Goal: Transaction & Acquisition: Purchase product/service

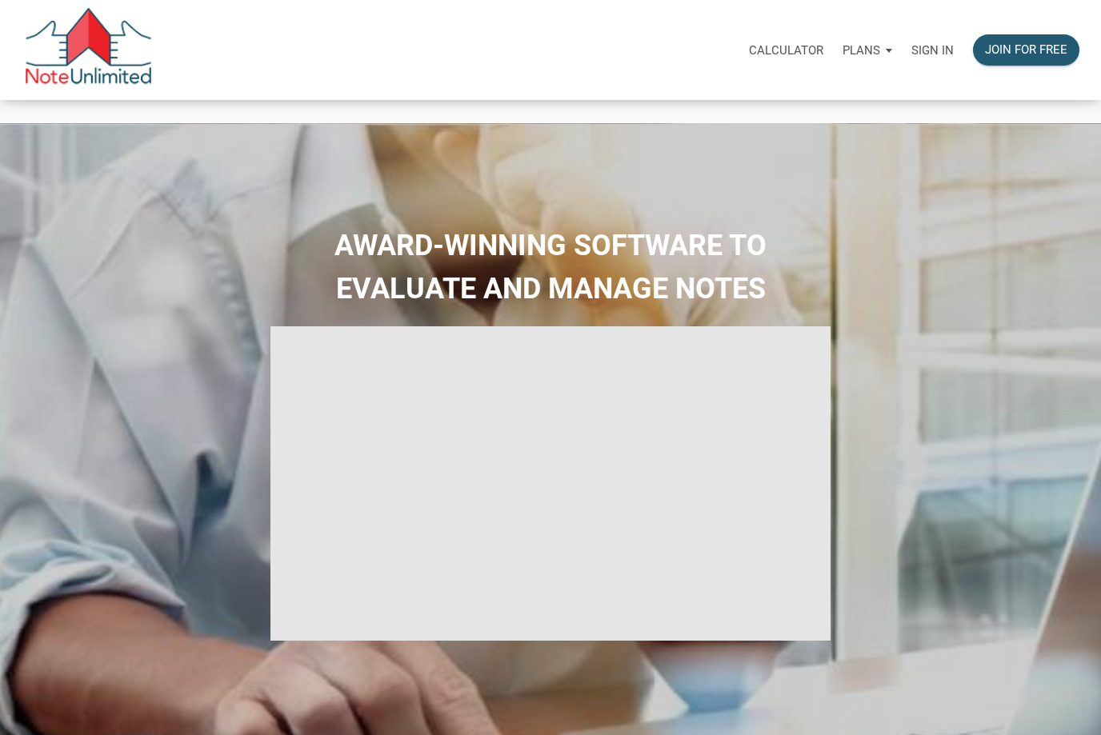
click at [936, 48] on p "Sign in" at bounding box center [932, 50] width 42 height 14
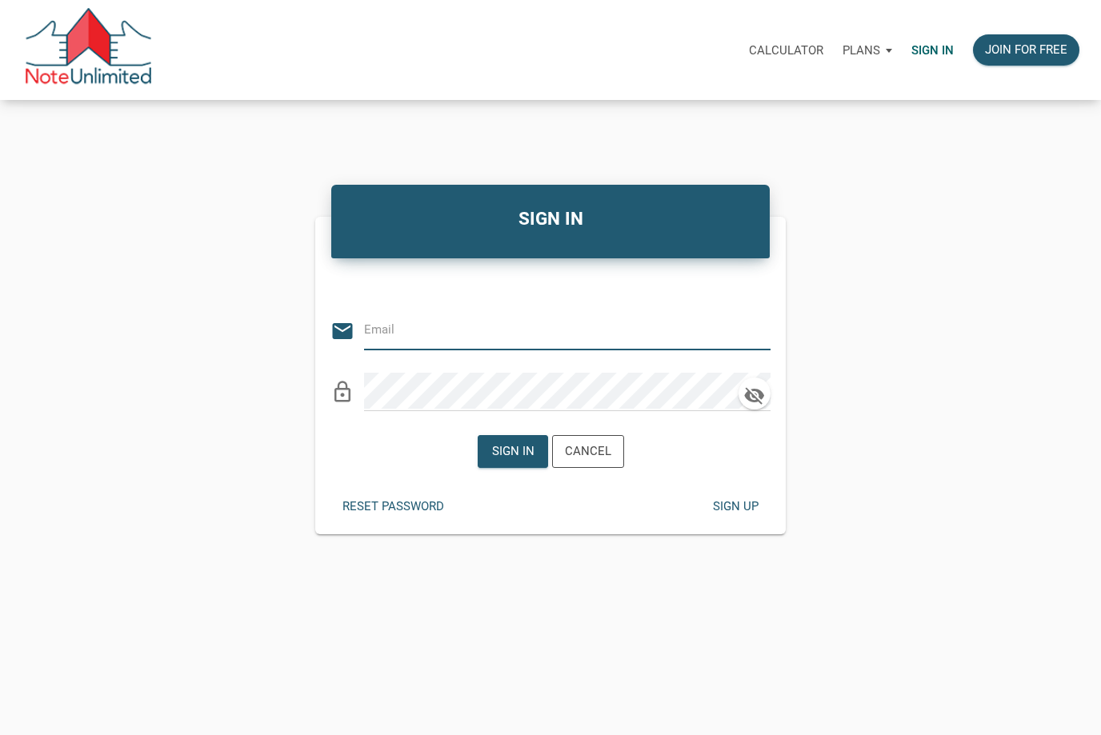
type input "[EMAIL_ADDRESS][DOMAIN_NAME]"
click at [522, 461] on div "Sign in" at bounding box center [512, 451] width 42 height 18
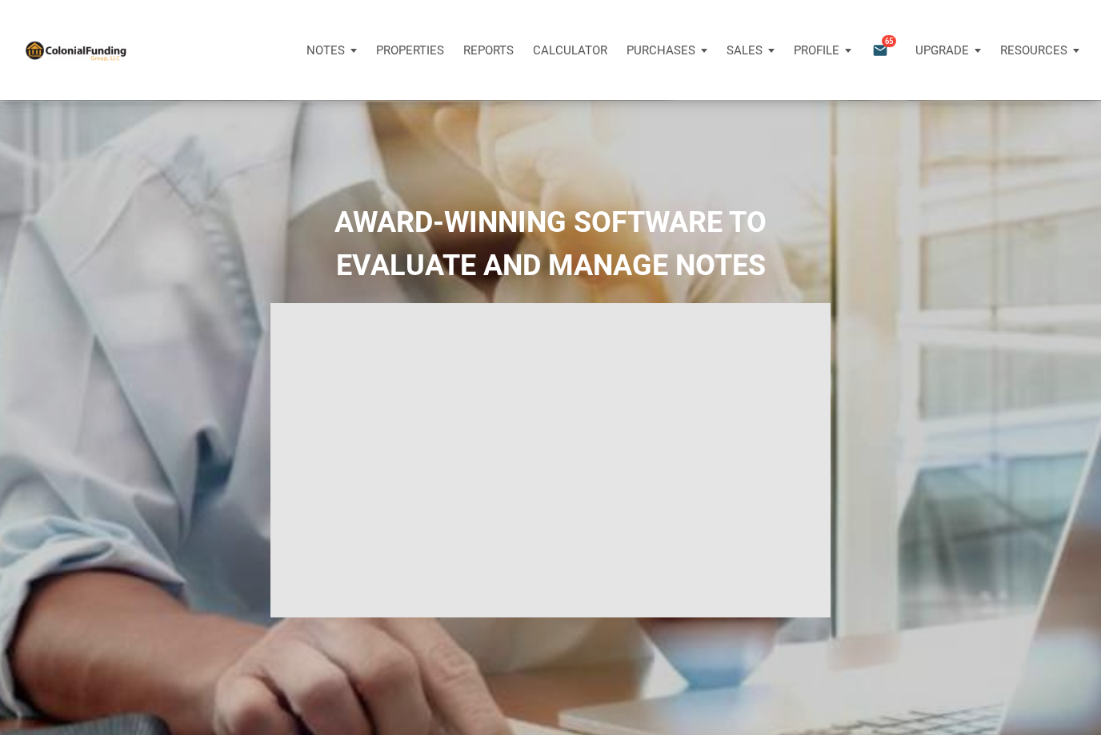
type input "Introduction to new features"
select select
click at [366, 50] on div "Sales" at bounding box center [332, 50] width 70 height 48
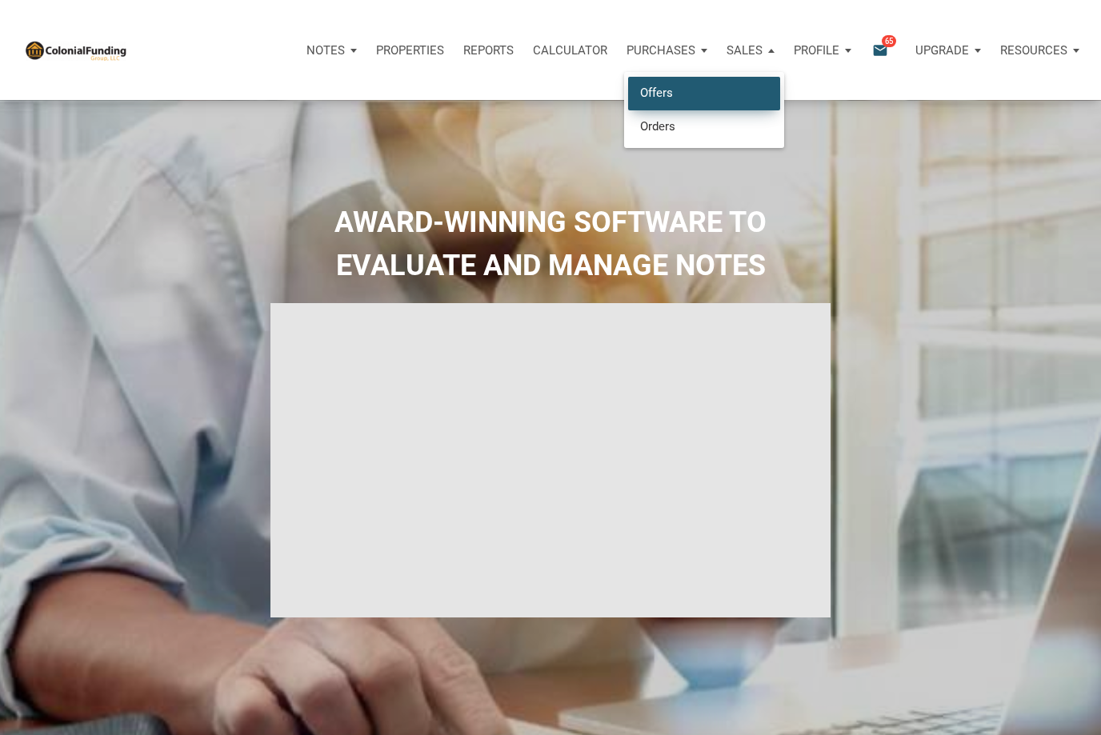
click at [667, 93] on link "Offers" at bounding box center [704, 93] width 152 height 33
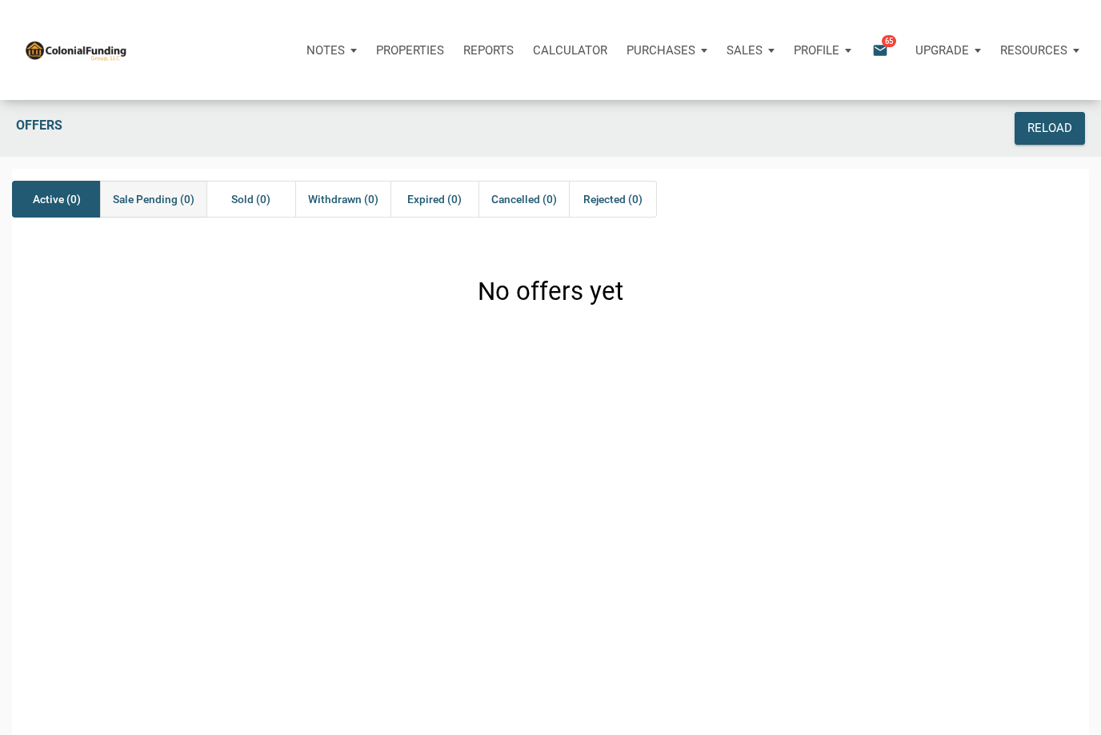
click at [160, 214] on div "Sale Pending (0)" at bounding box center [153, 199] width 106 height 37
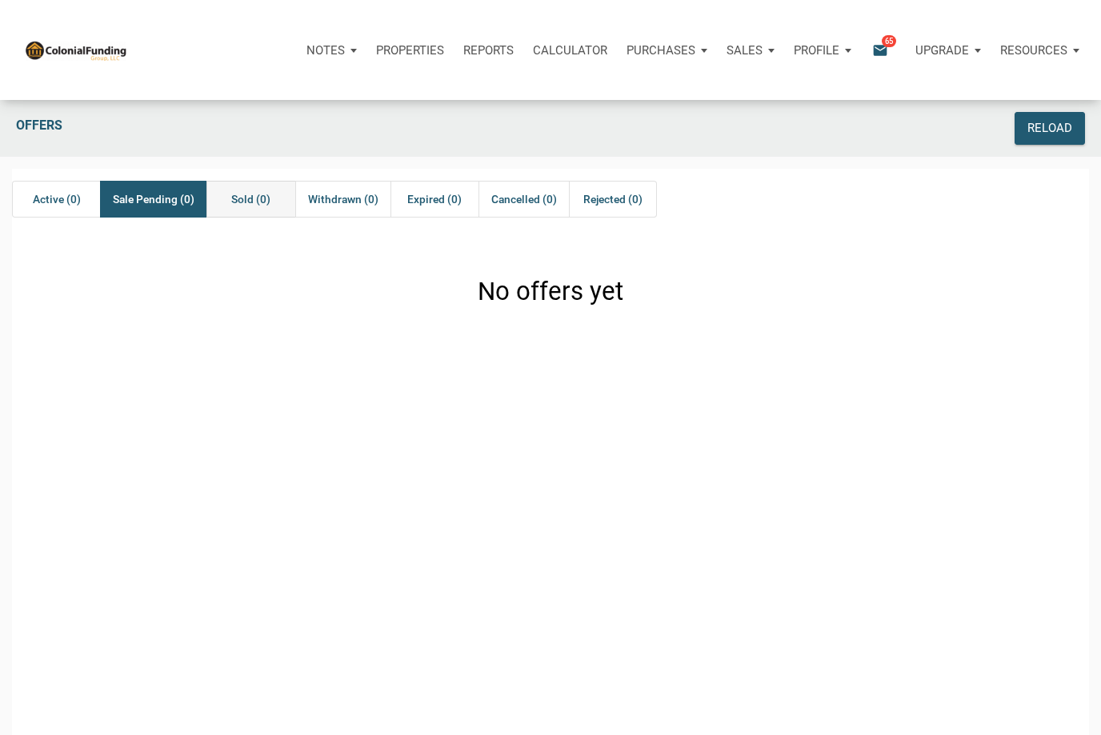
click at [262, 198] on span "Sold (0)" at bounding box center [250, 199] width 39 height 19
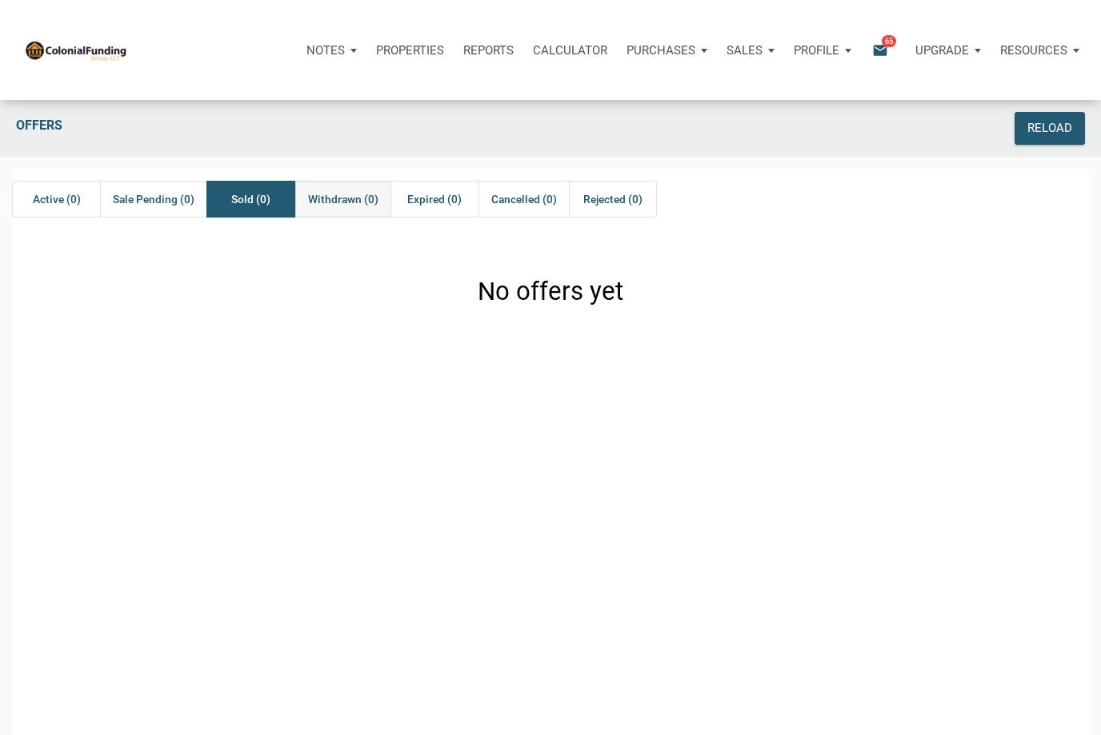
click at [355, 185] on div "Withdrawn (0)" at bounding box center [342, 199] width 95 height 37
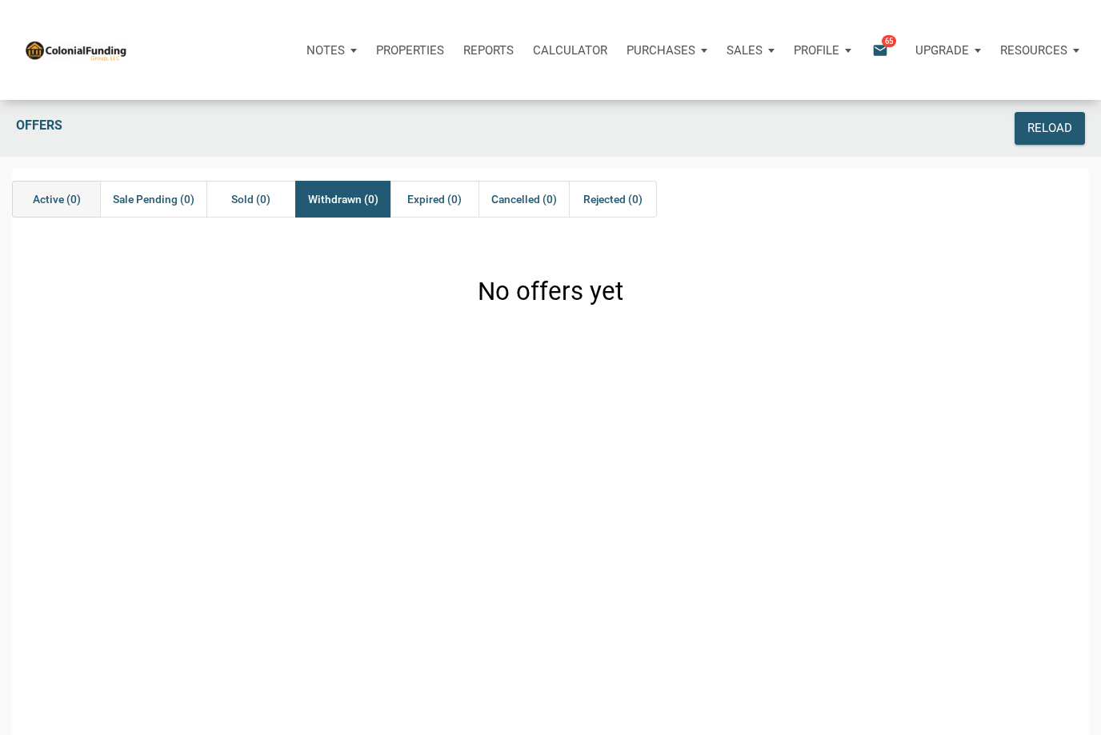
click at [75, 211] on div "Active (0)" at bounding box center [56, 199] width 88 height 37
click at [345, 57] on p "Purchases" at bounding box center [325, 50] width 38 height 14
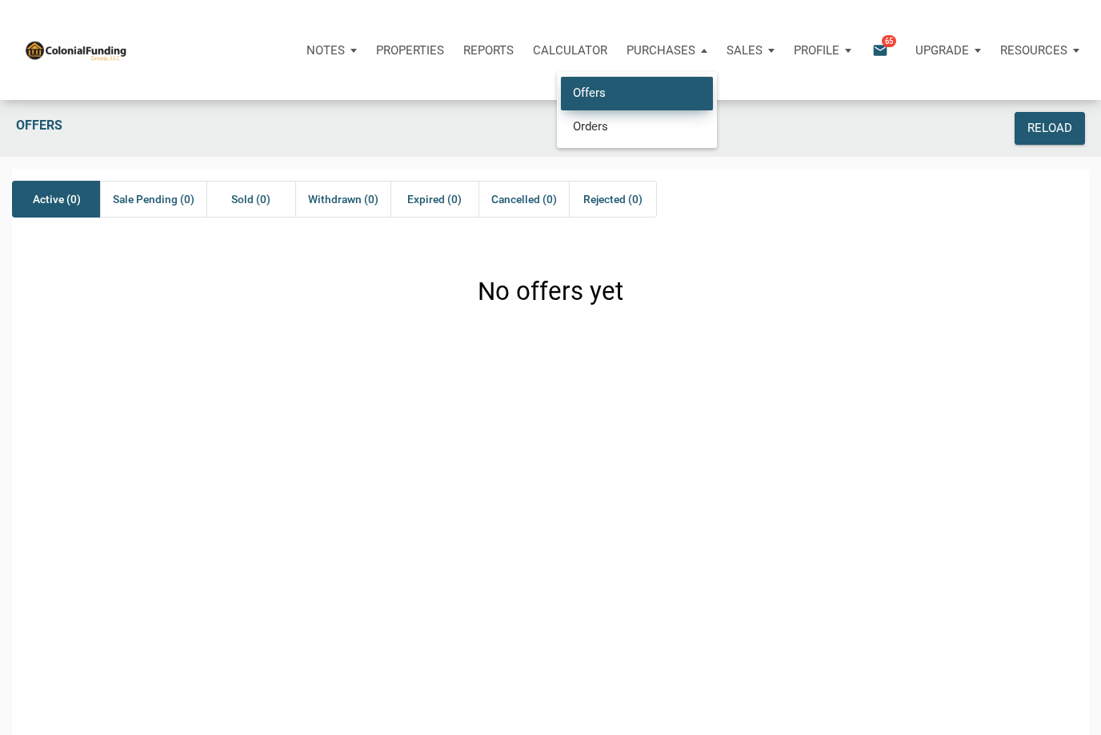
click at [612, 93] on link "Offers" at bounding box center [637, 93] width 152 height 33
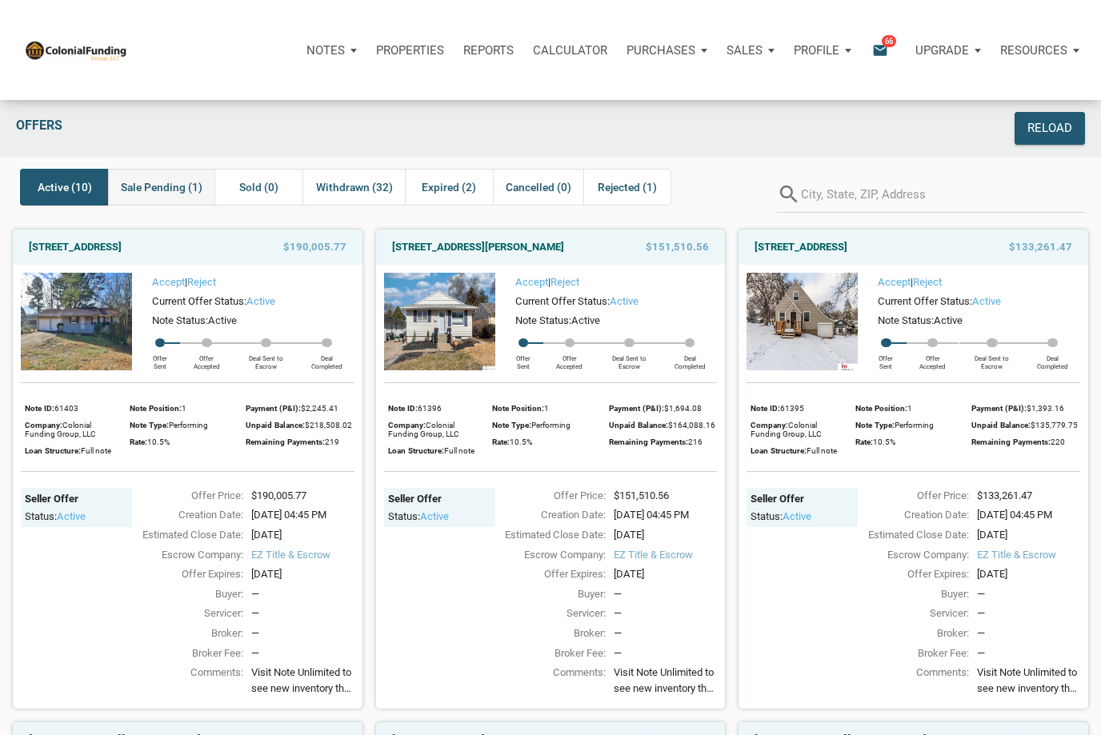
click at [166, 178] on span "Sale Pending (1)" at bounding box center [162, 187] width 82 height 19
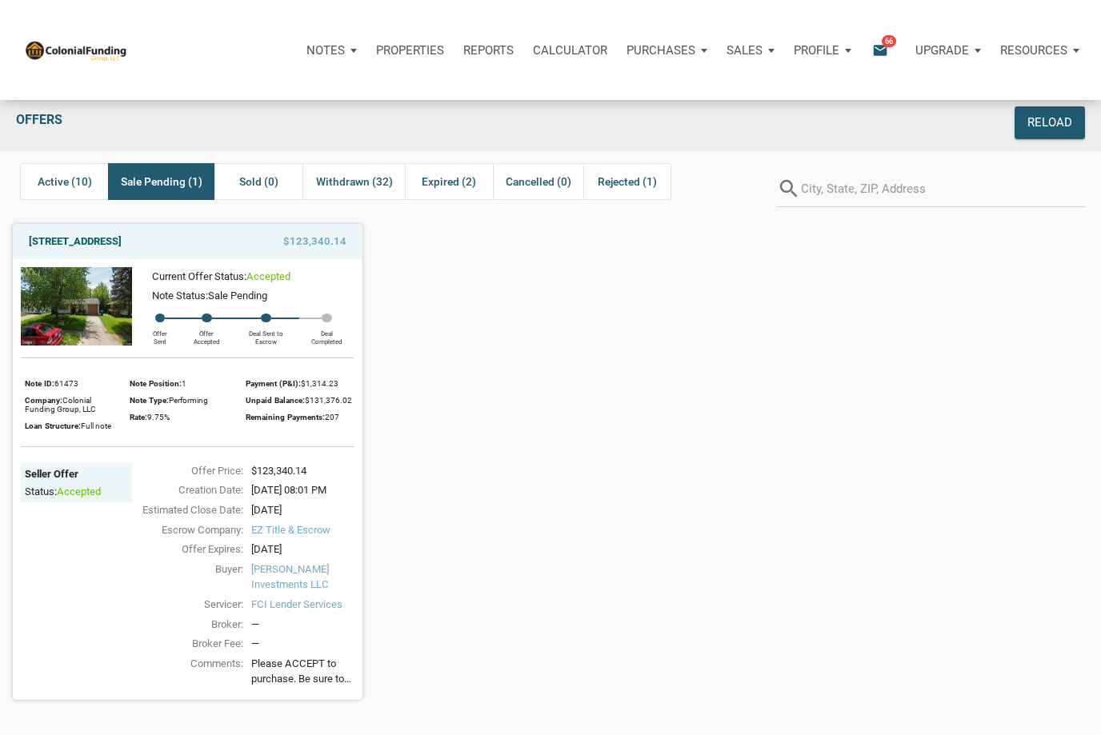
scroll to position [5, 0]
click at [63, 182] on span "Active (10)" at bounding box center [65, 182] width 54 height 19
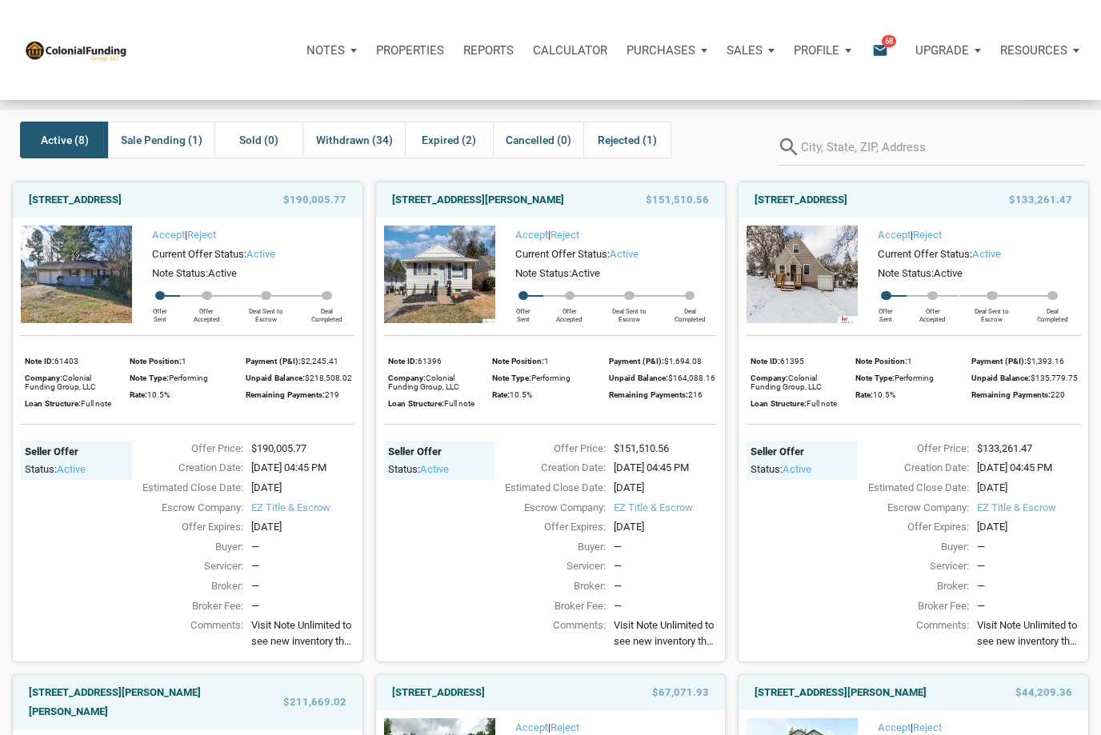
scroll to position [50, 0]
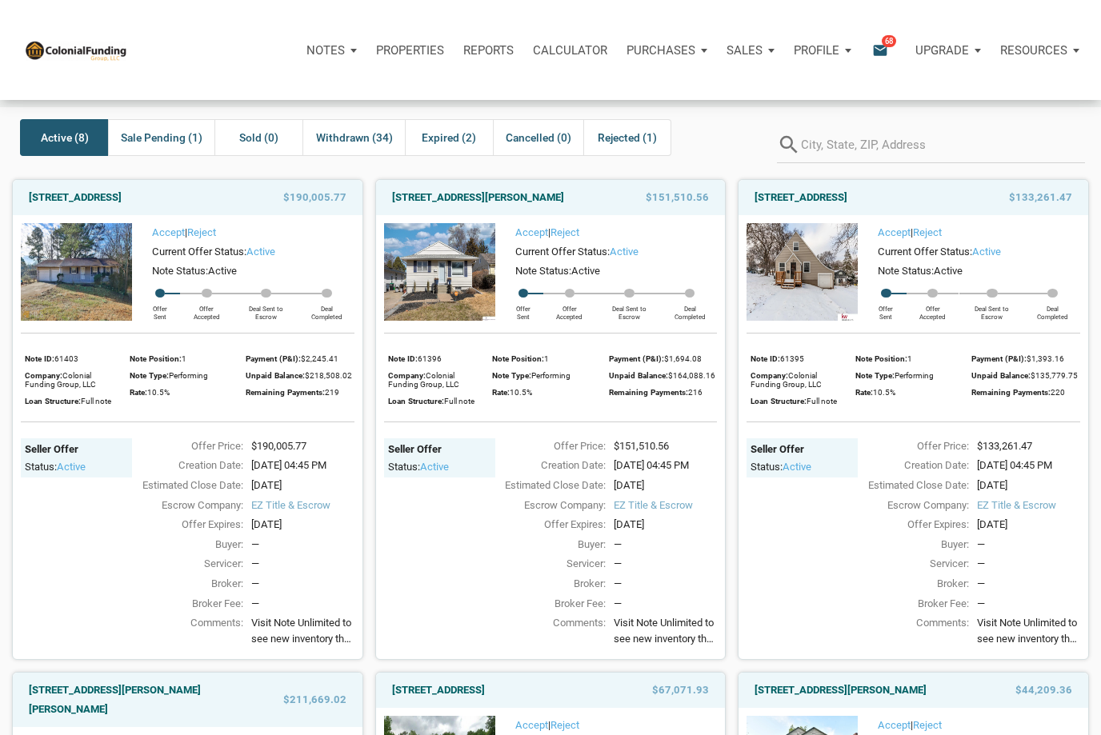
click at [62, 289] on img at bounding box center [76, 272] width 111 height 98
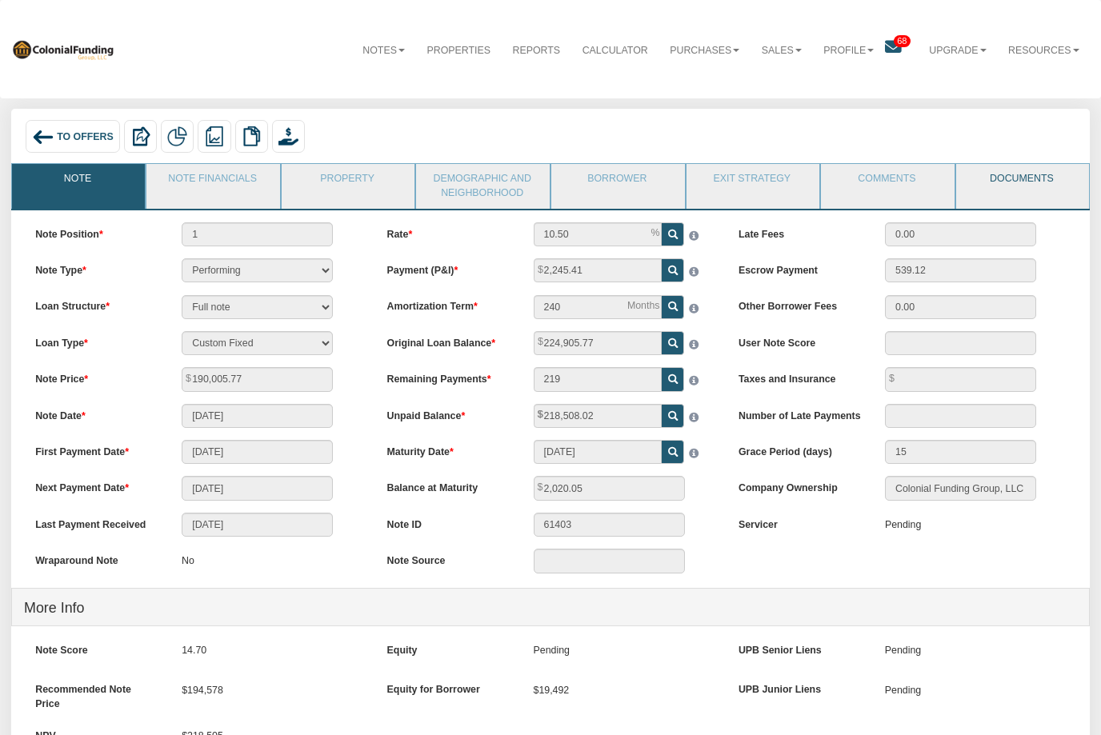
click at [1029, 177] on link "Documents" at bounding box center [1022, 184] width 132 height 40
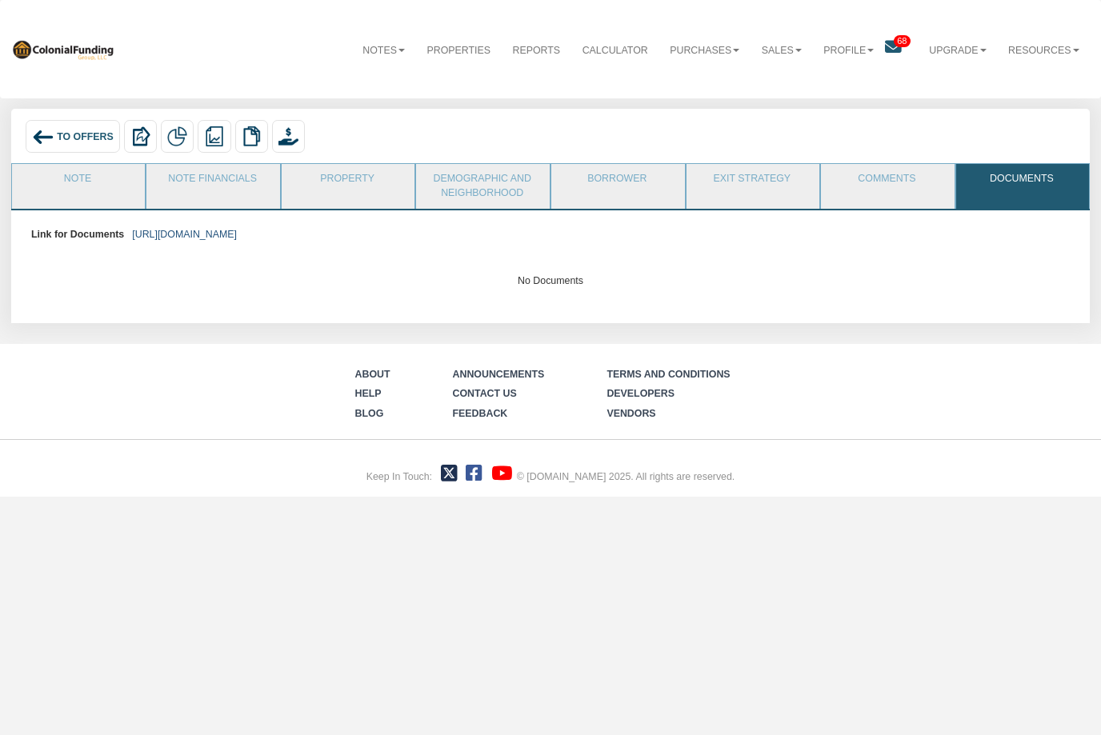
click at [237, 231] on link "https://colonialfundinggroup.sharepoint.com/:f:/s/operationsteam/EkpCXEJ8stJInr…" at bounding box center [184, 234] width 105 height 11
click at [52, 136] on img at bounding box center [43, 137] width 22 height 22
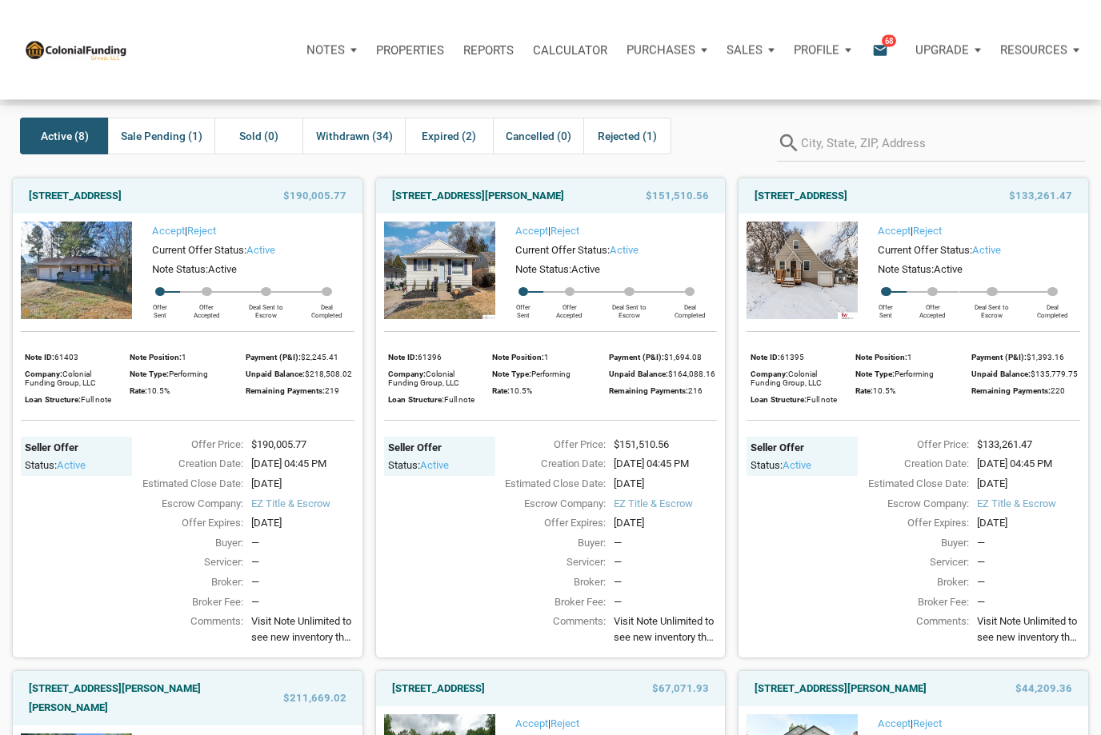
scroll to position [51, 0]
click at [103, 316] on img at bounding box center [76, 271] width 111 height 98
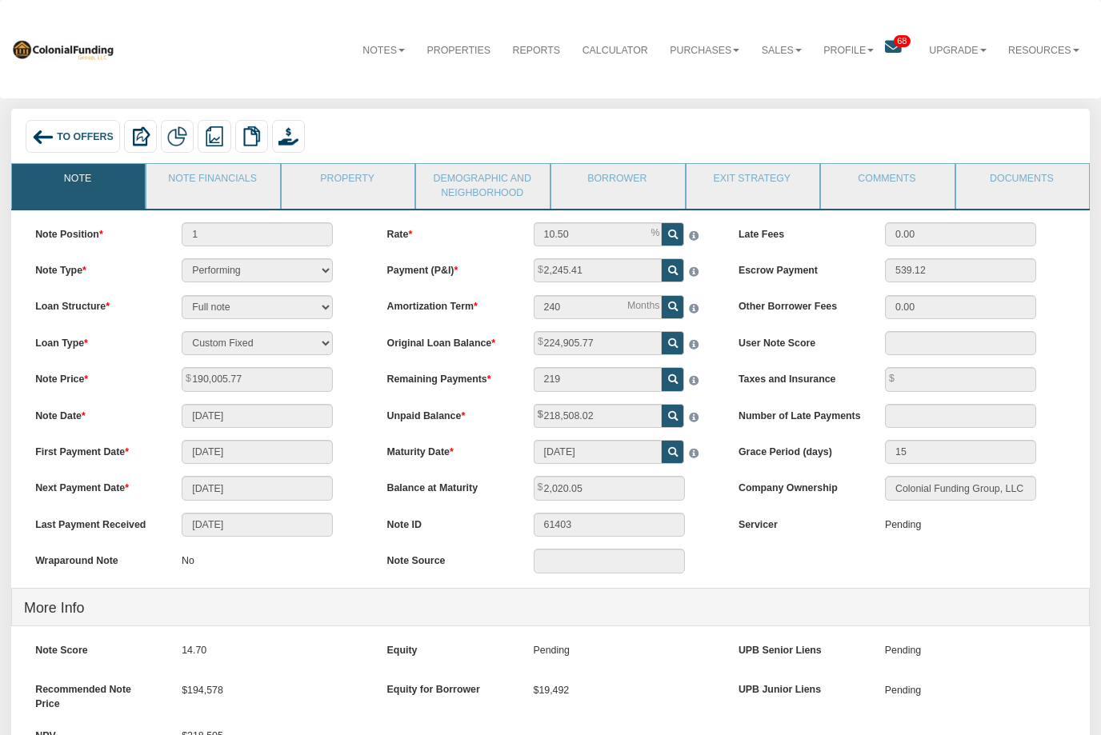
click at [72, 132] on span "To Offers" at bounding box center [85, 136] width 57 height 11
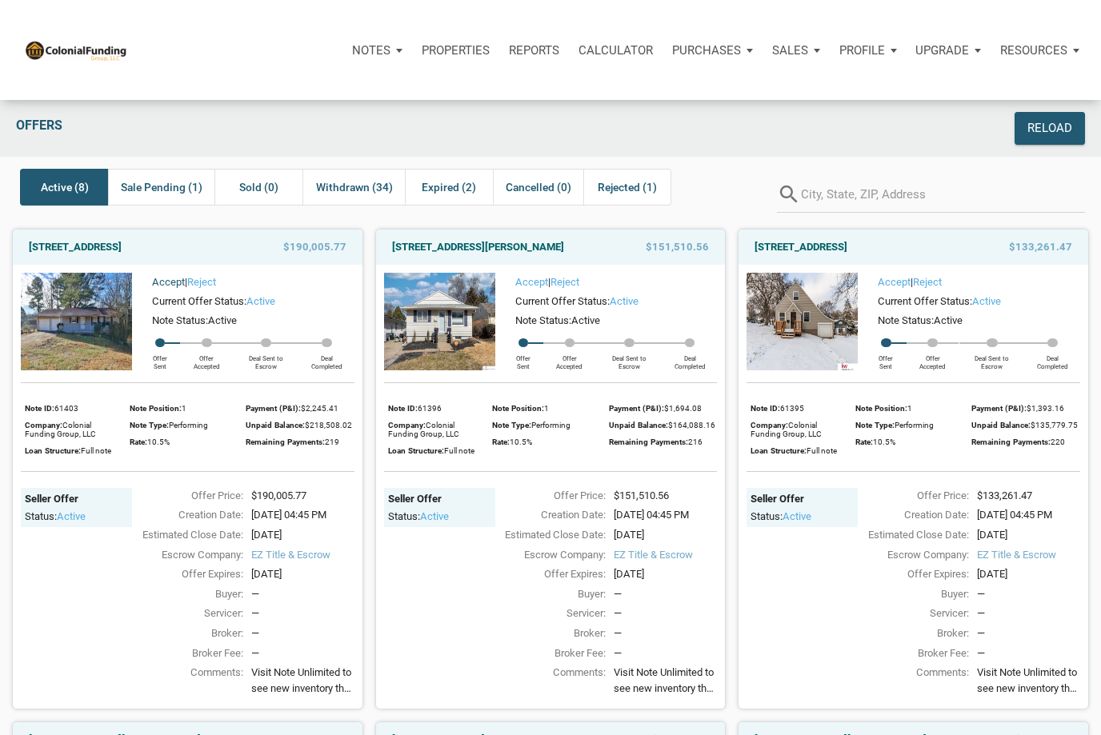
click at [162, 288] on link "Accept" at bounding box center [168, 282] width 33 height 12
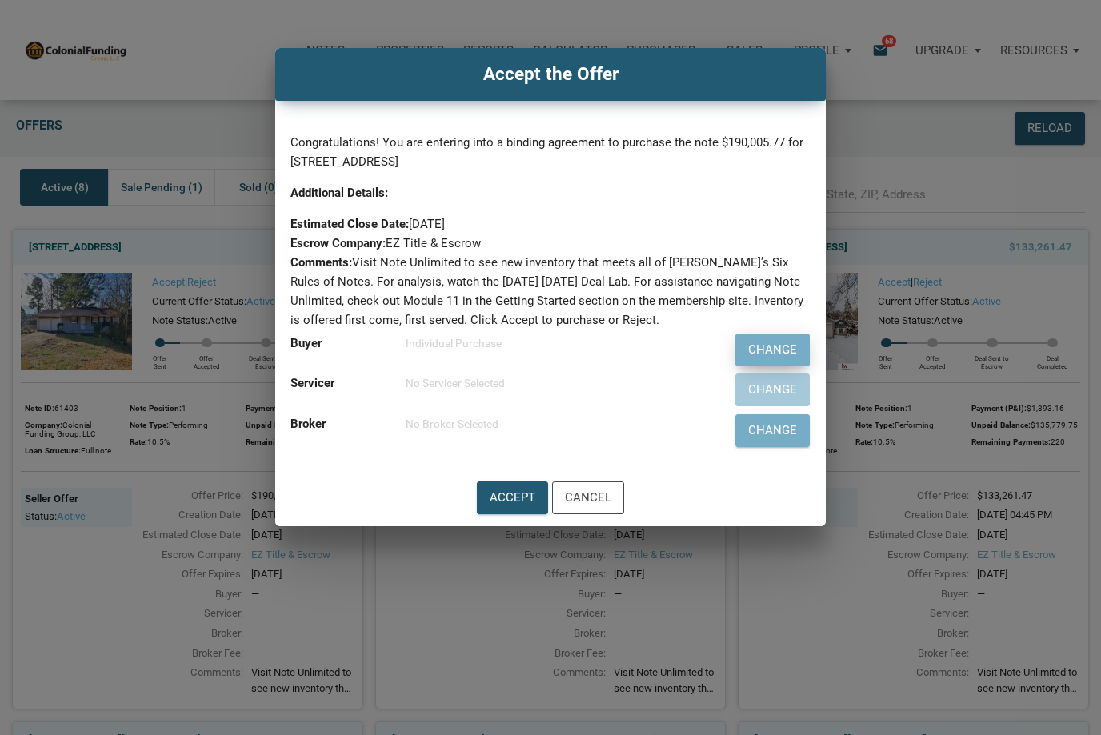
click at [754, 354] on div "Change" at bounding box center [772, 350] width 49 height 18
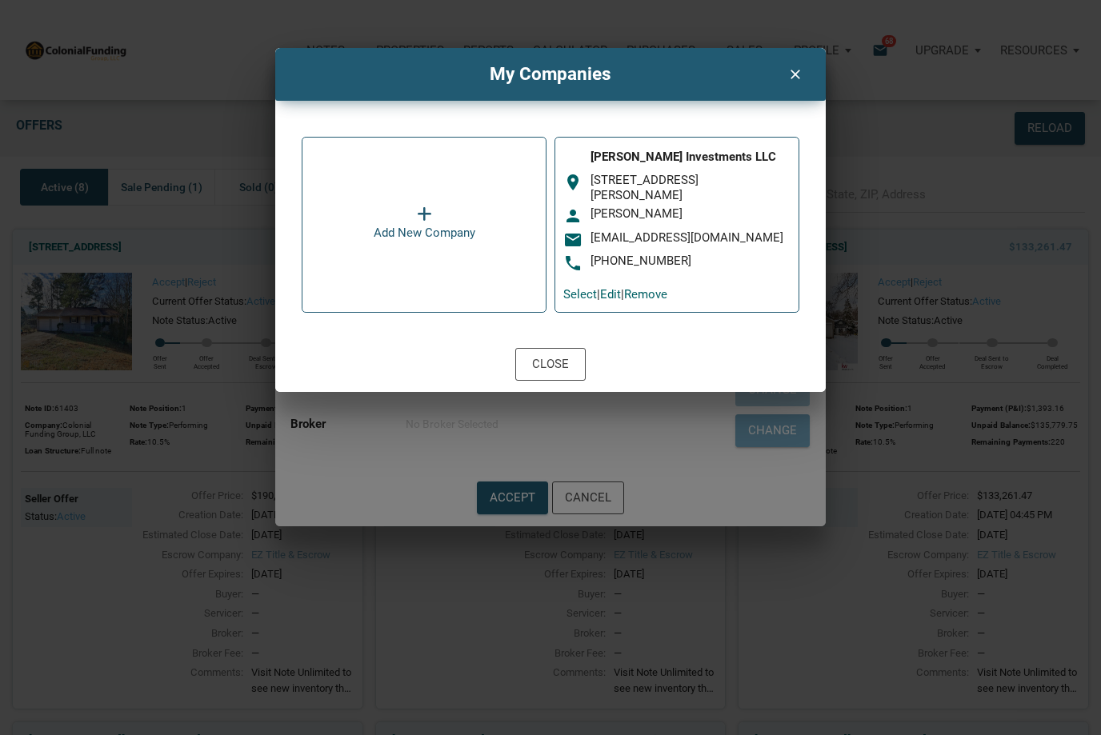
click at [731, 224] on div "person [PERSON_NAME]" at bounding box center [676, 215] width 227 height 19
click at [723, 203] on div "[PERSON_NAME] Investments LLC room [STREET_ADDRESS][PERSON_NAME] person [PERSON…" at bounding box center [676, 209] width 227 height 127
click at [559, 365] on div "Close" at bounding box center [550, 364] width 37 height 18
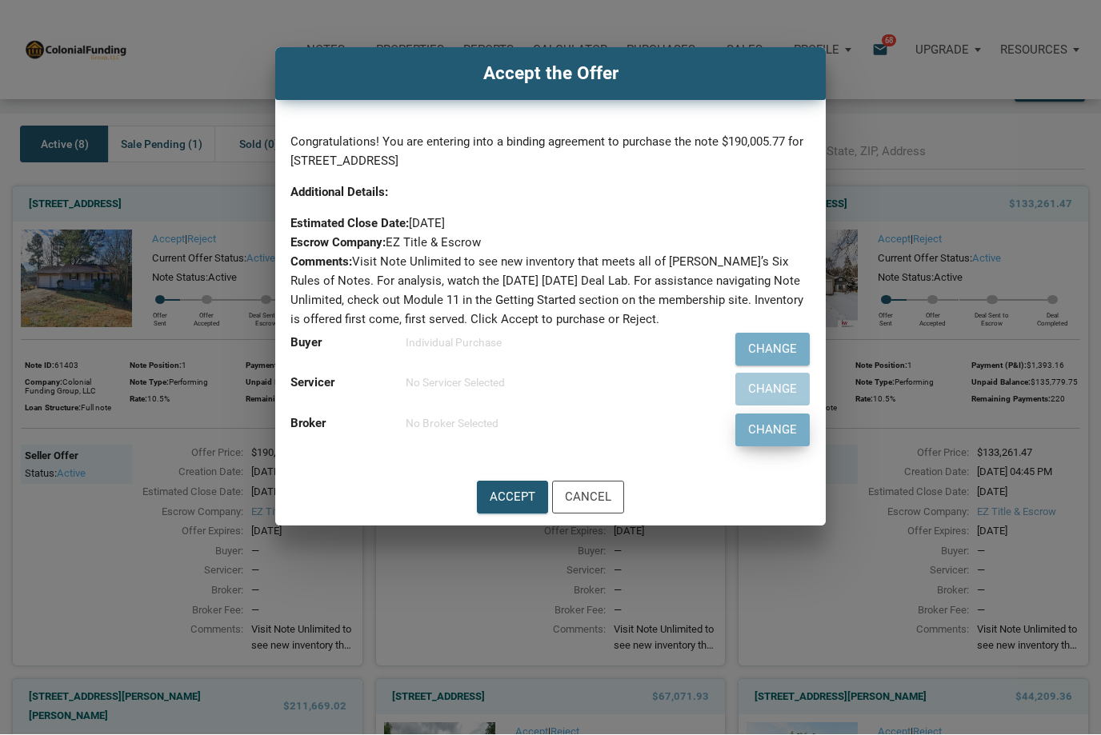
scroll to position [43, 0]
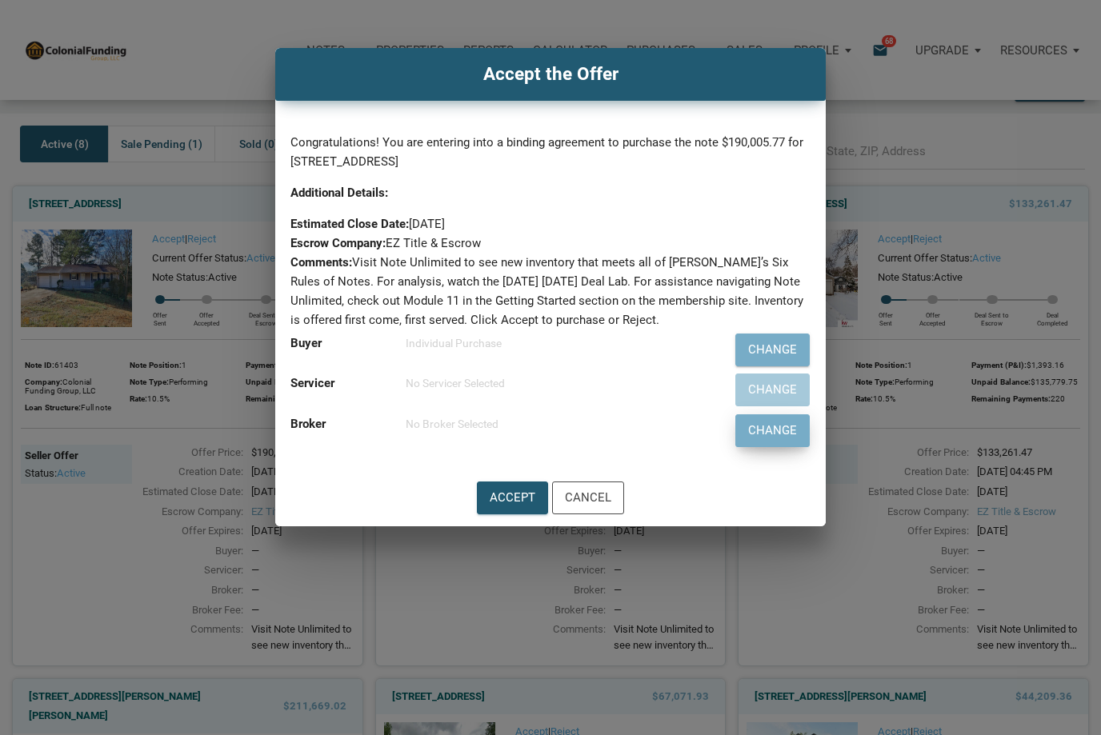
click at [759, 440] on div "Change" at bounding box center [772, 430] width 73 height 31
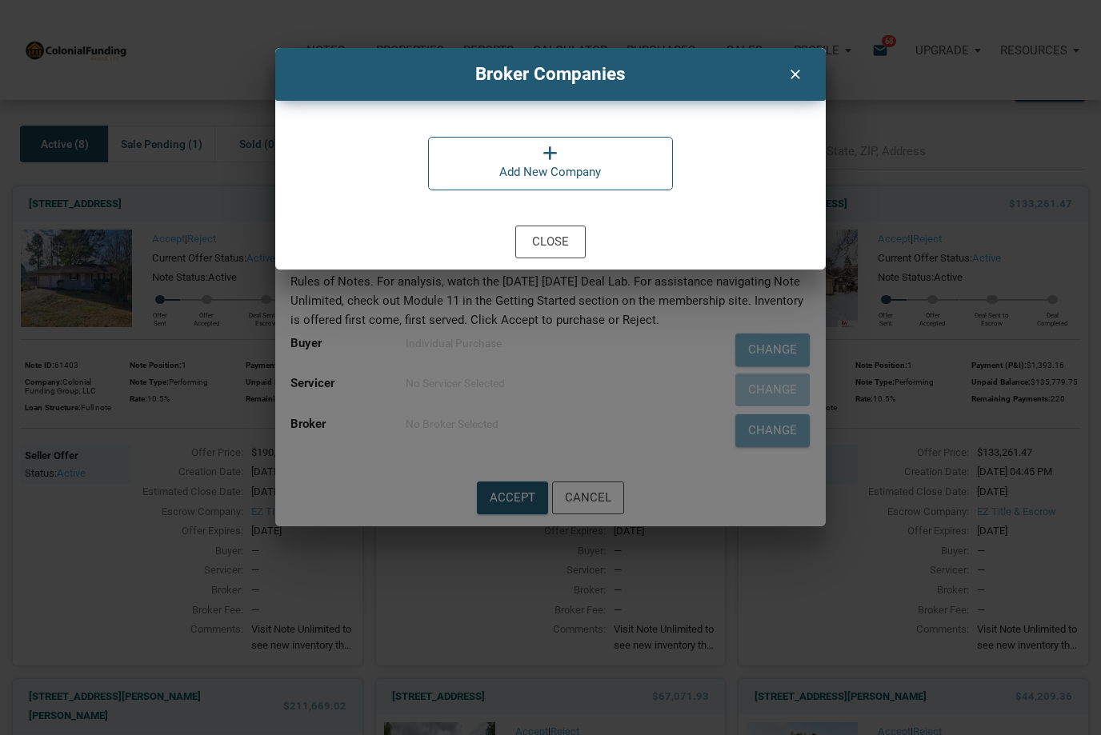
click at [548, 393] on div "Broker Companies clear Add New Company Close" at bounding box center [550, 367] width 1101 height 735
click at [562, 243] on div "Close" at bounding box center [550, 242] width 37 height 18
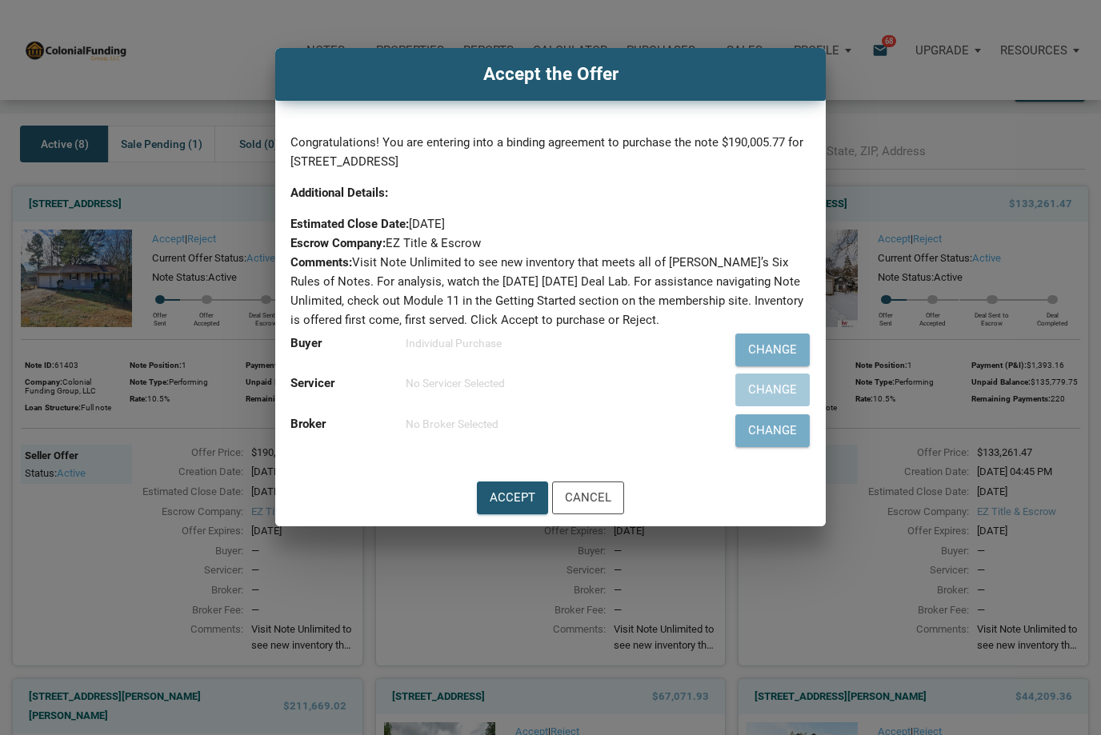
click at [759, 390] on div "Change" at bounding box center [756, 390] width 107 height 41
click at [652, 426] on div "No Broker Selected" at bounding box center [555, 423] width 298 height 19
click at [504, 370] on div "No Servicer Selected" at bounding box center [551, 381] width 322 height 23
click at [488, 359] on div "Buyer Individual Purchase" at bounding box center [496, 345] width 429 height 31
click at [497, 350] on div "Individual Purchase" at bounding box center [555, 343] width 298 height 19
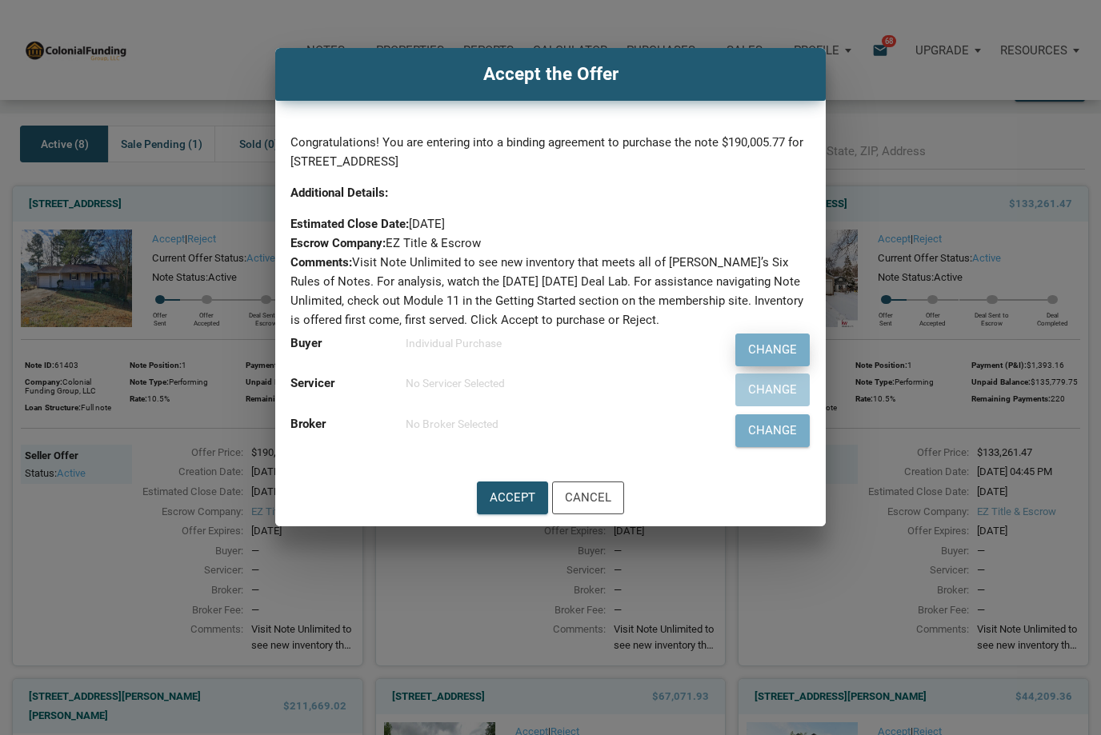
click at [774, 350] on div "Change" at bounding box center [772, 350] width 49 height 18
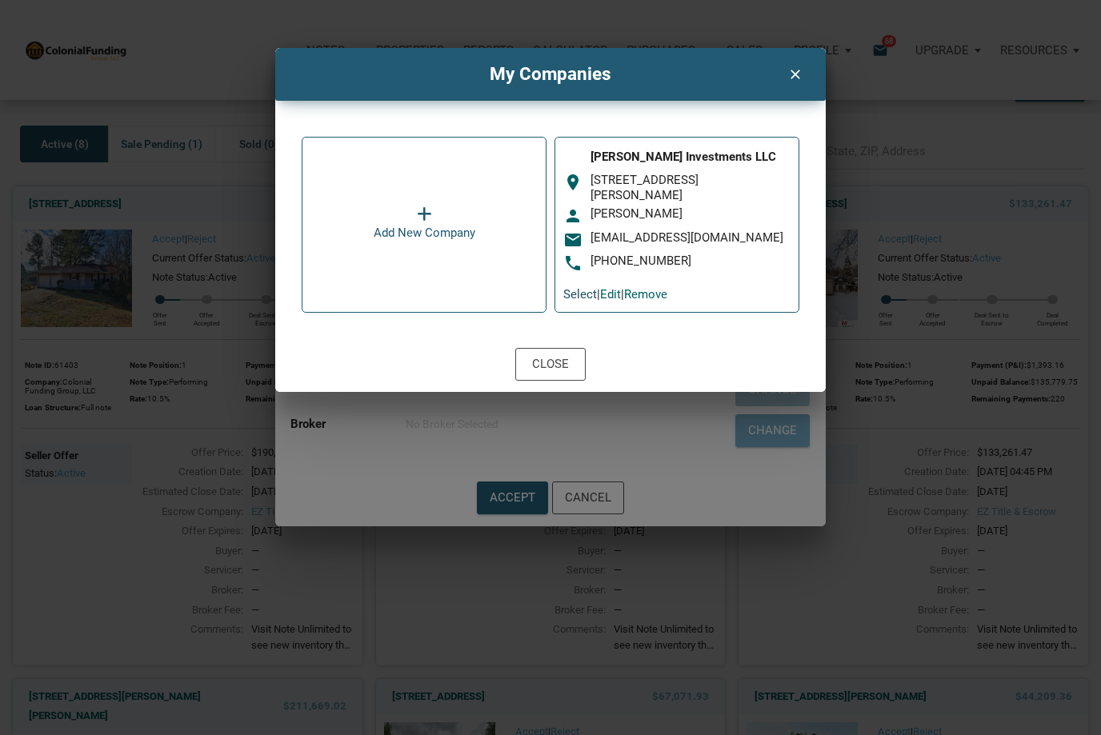
click at [579, 297] on link "Select" at bounding box center [580, 294] width 34 height 14
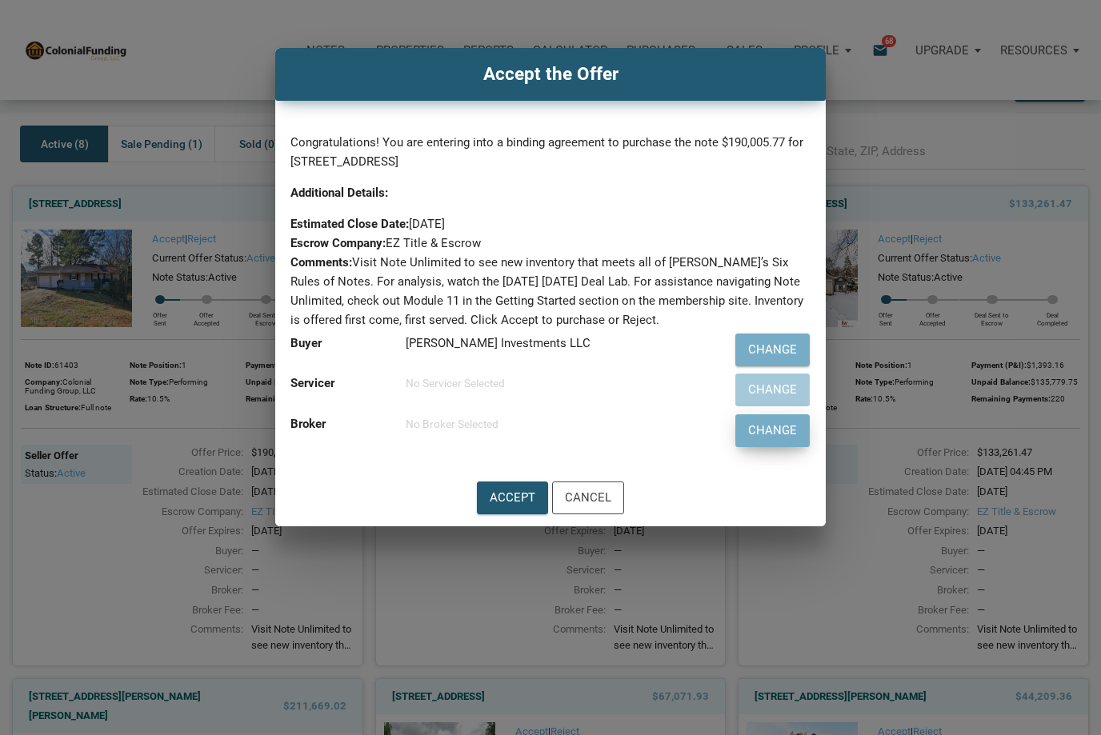
click at [759, 437] on div "Change" at bounding box center [772, 431] width 49 height 18
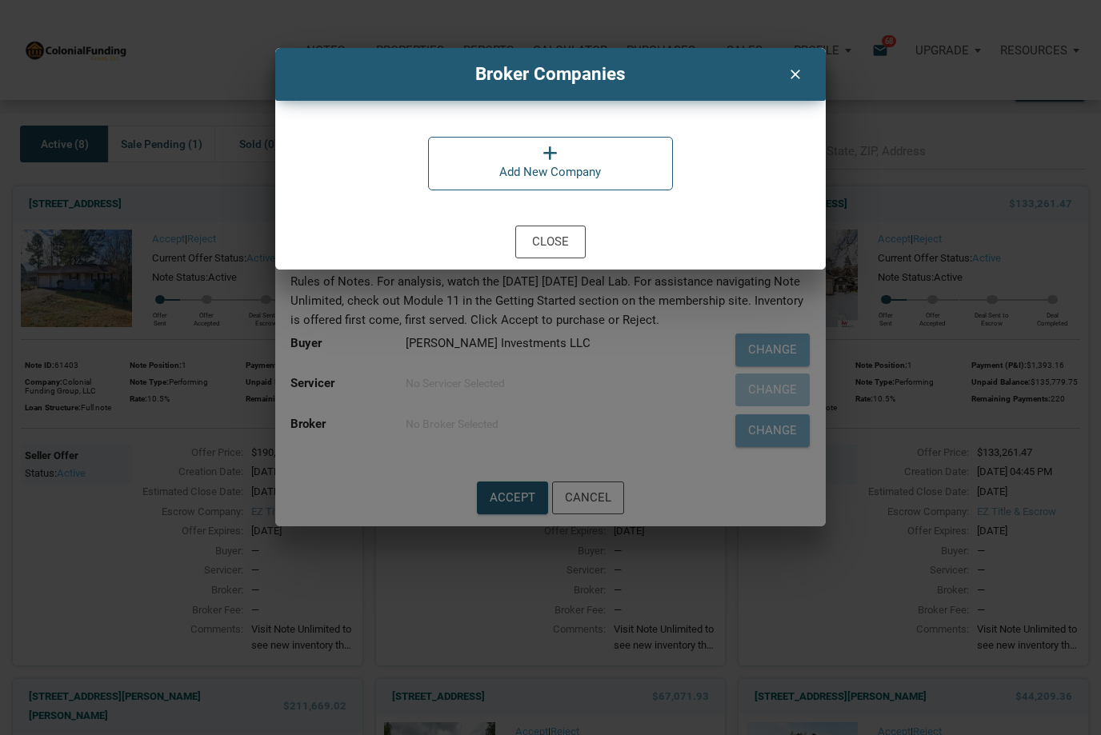
click at [791, 77] on icon "clear" at bounding box center [794, 72] width 19 height 20
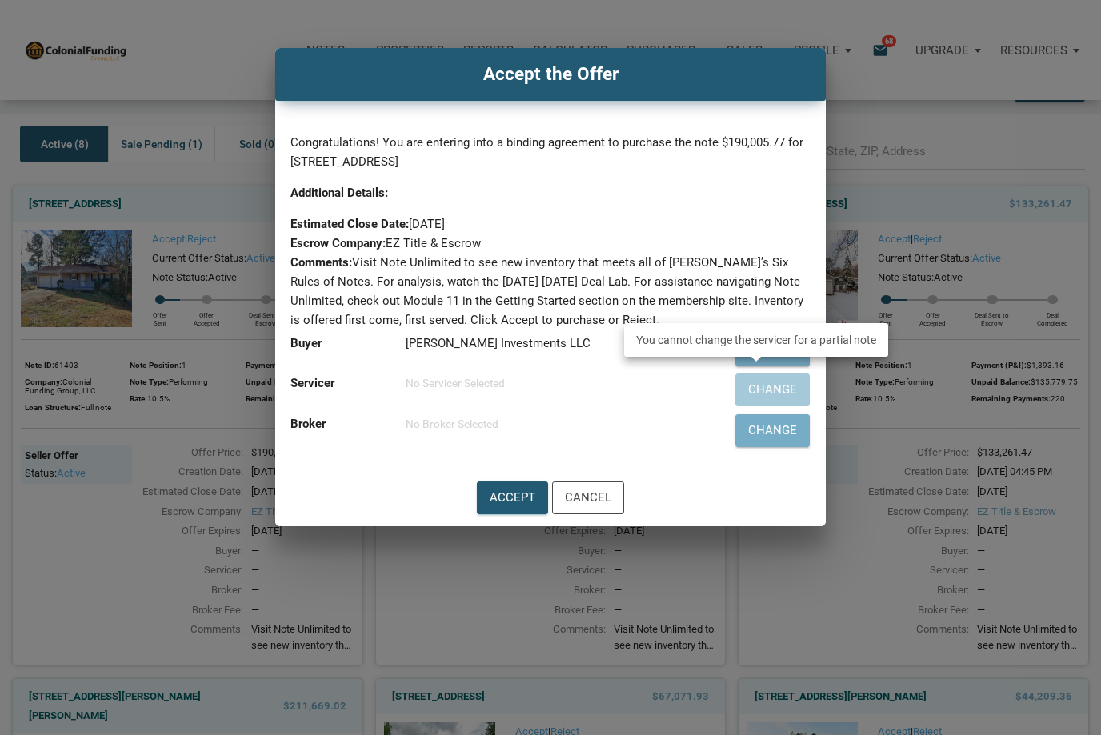
click at [764, 388] on div "Change" at bounding box center [756, 390] width 107 height 41
click at [655, 429] on div "No Broker Selected" at bounding box center [555, 423] width 298 height 19
click at [504, 497] on div "Accept" at bounding box center [513, 498] width 46 height 18
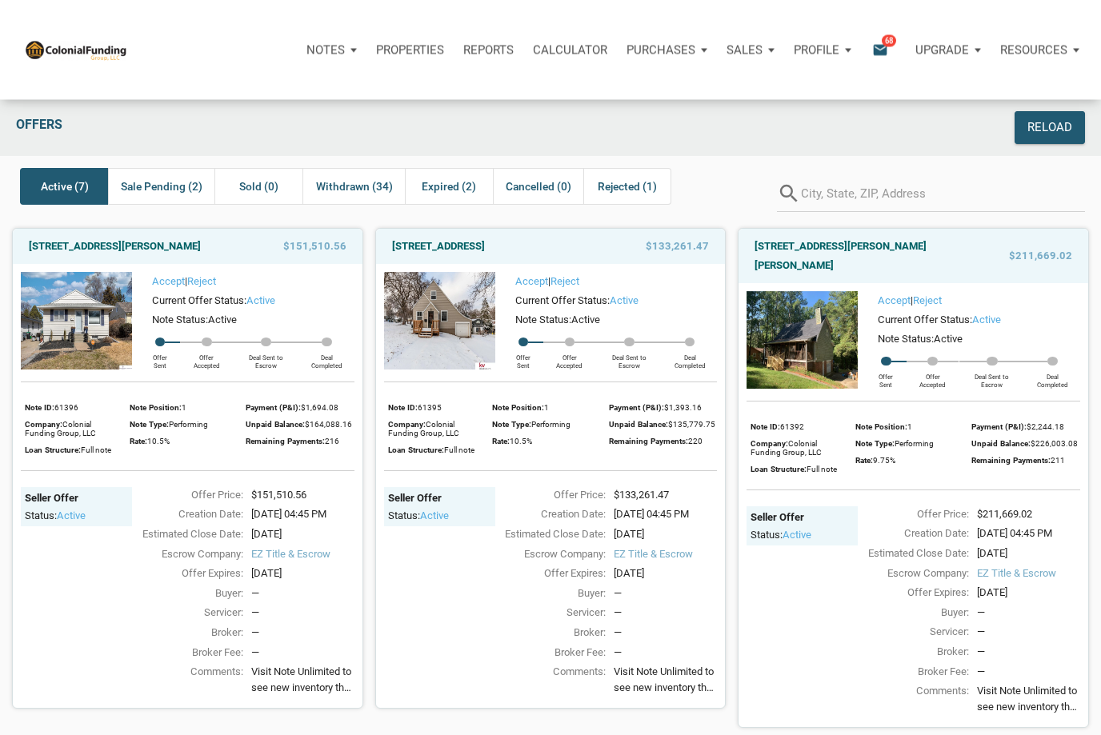
scroll to position [0, 0]
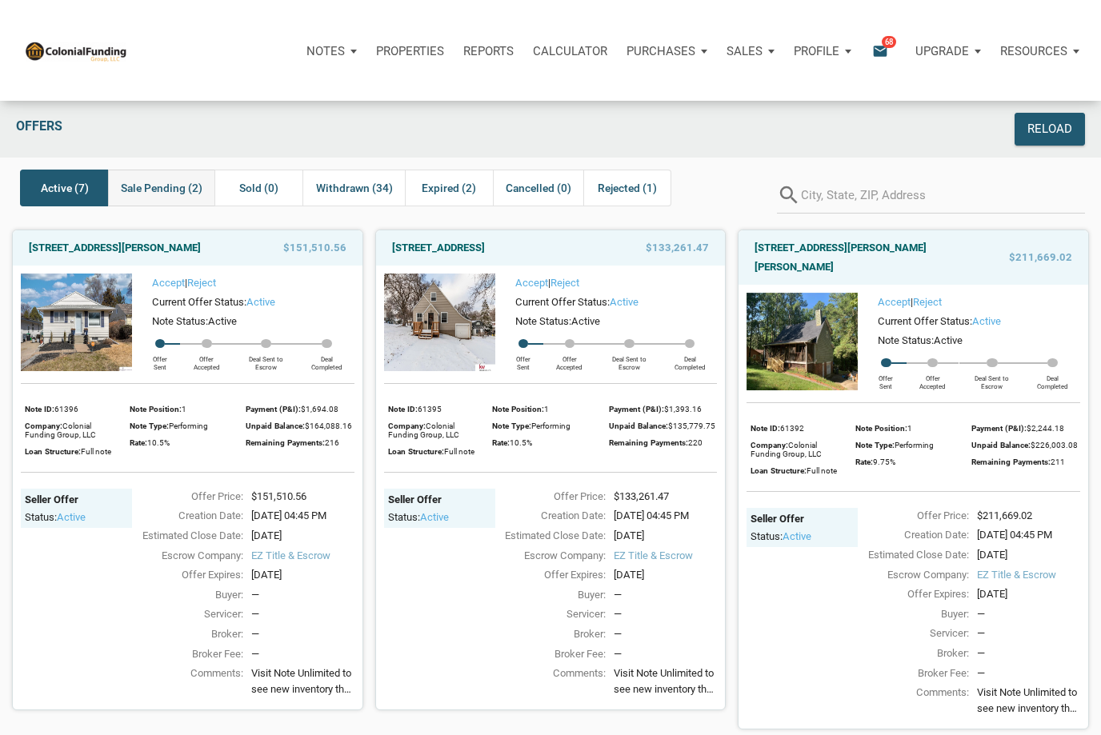
click at [174, 185] on span "Sale Pending (2)" at bounding box center [162, 187] width 82 height 19
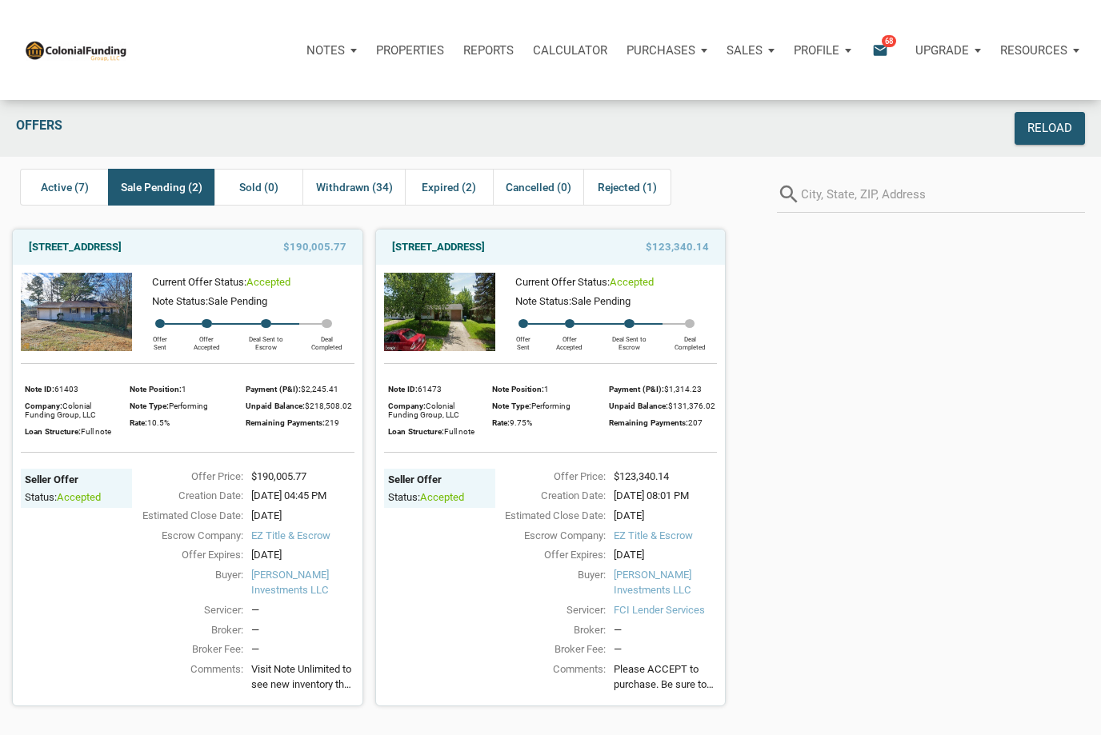
scroll to position [4, 0]
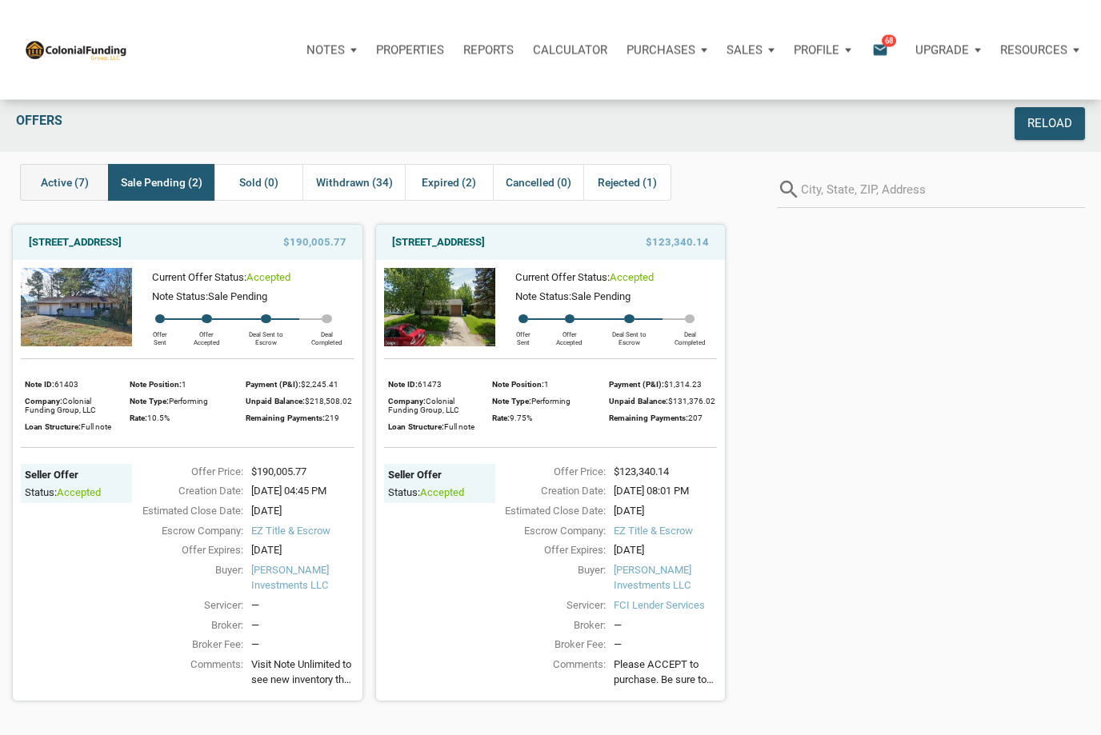
click at [86, 188] on span "Active (7)" at bounding box center [65, 183] width 48 height 19
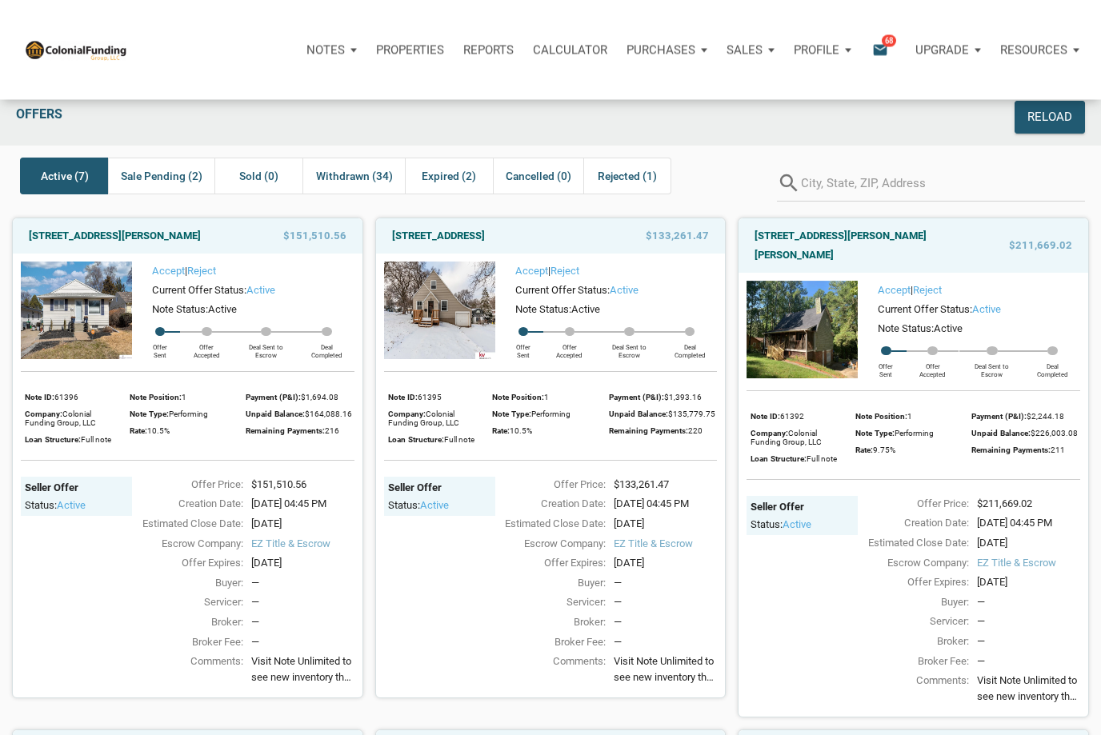
scroll to position [0, 0]
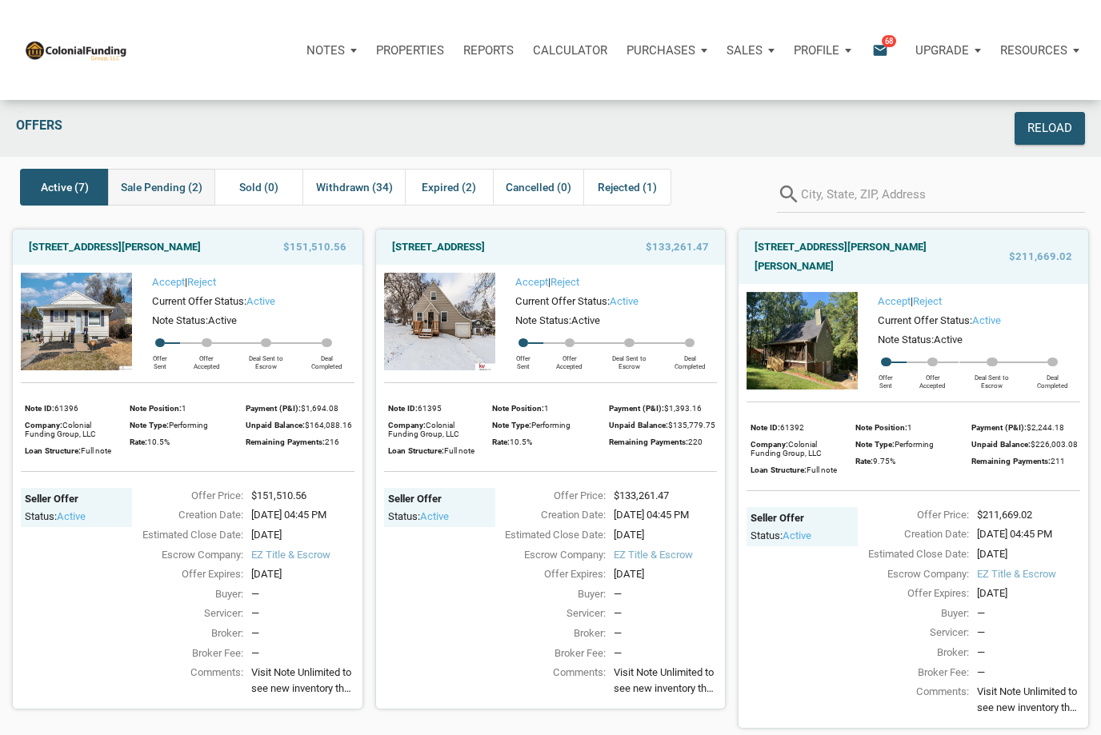
click at [160, 187] on span "Sale Pending (2)" at bounding box center [162, 187] width 82 height 19
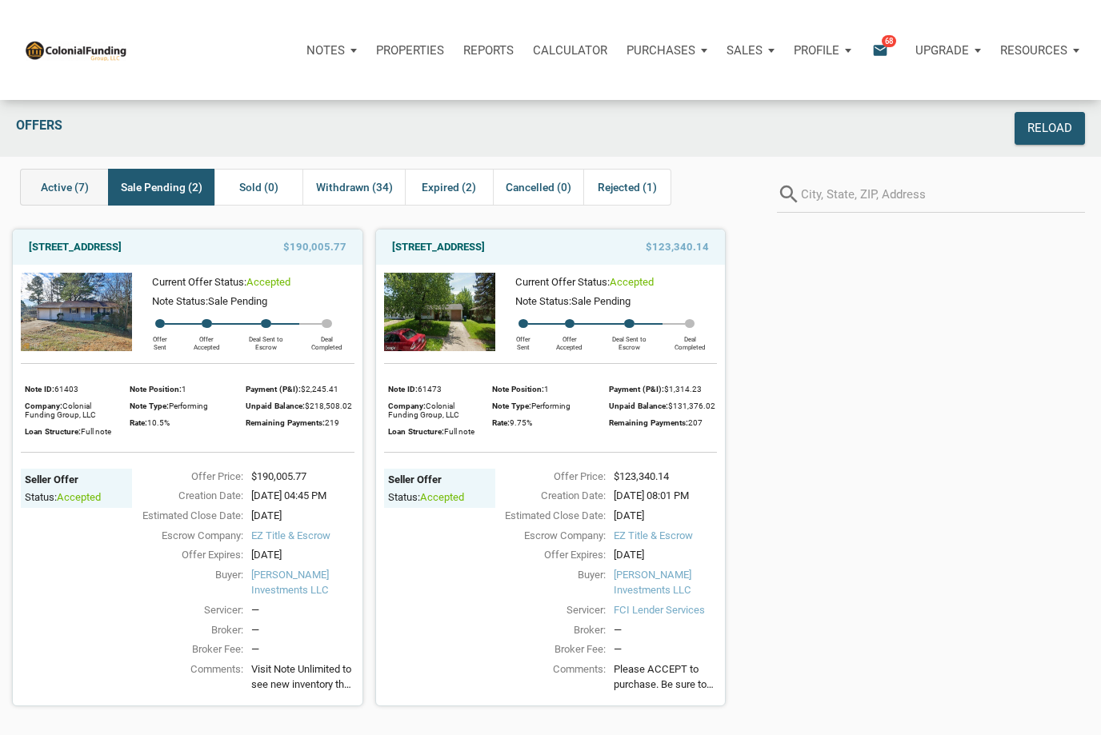
click at [70, 186] on span "Active (7)" at bounding box center [65, 187] width 48 height 19
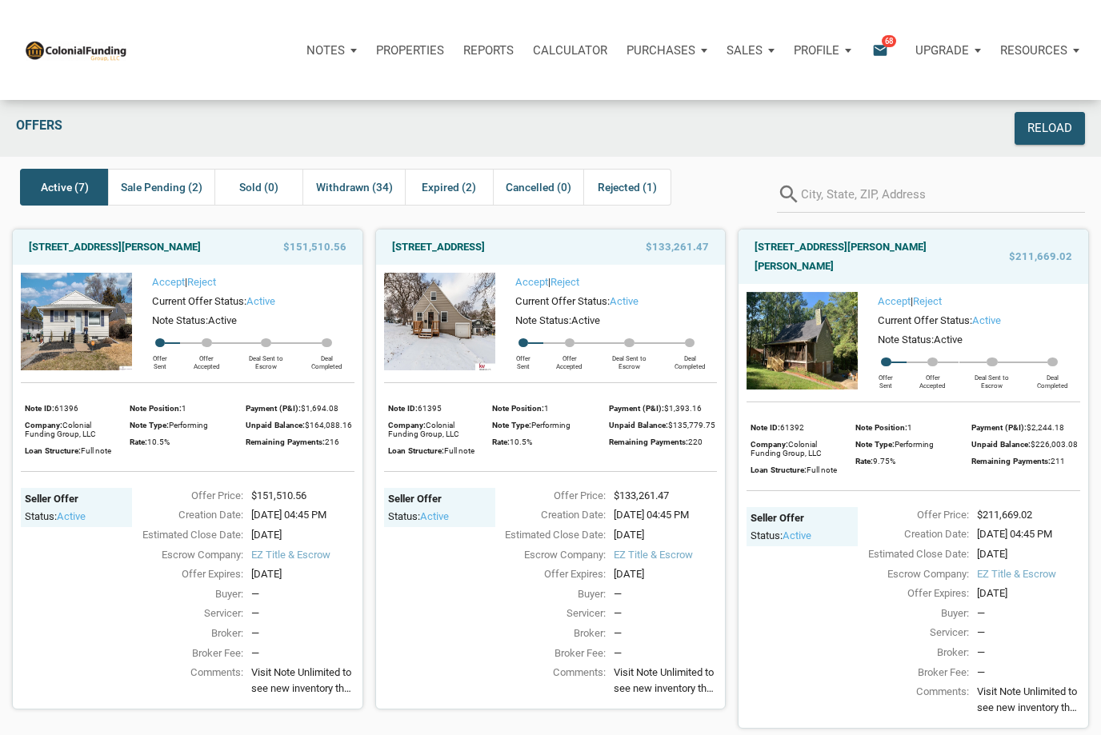
click at [96, 342] on img at bounding box center [76, 322] width 111 height 98
